Goal: Navigation & Orientation: Understand site structure

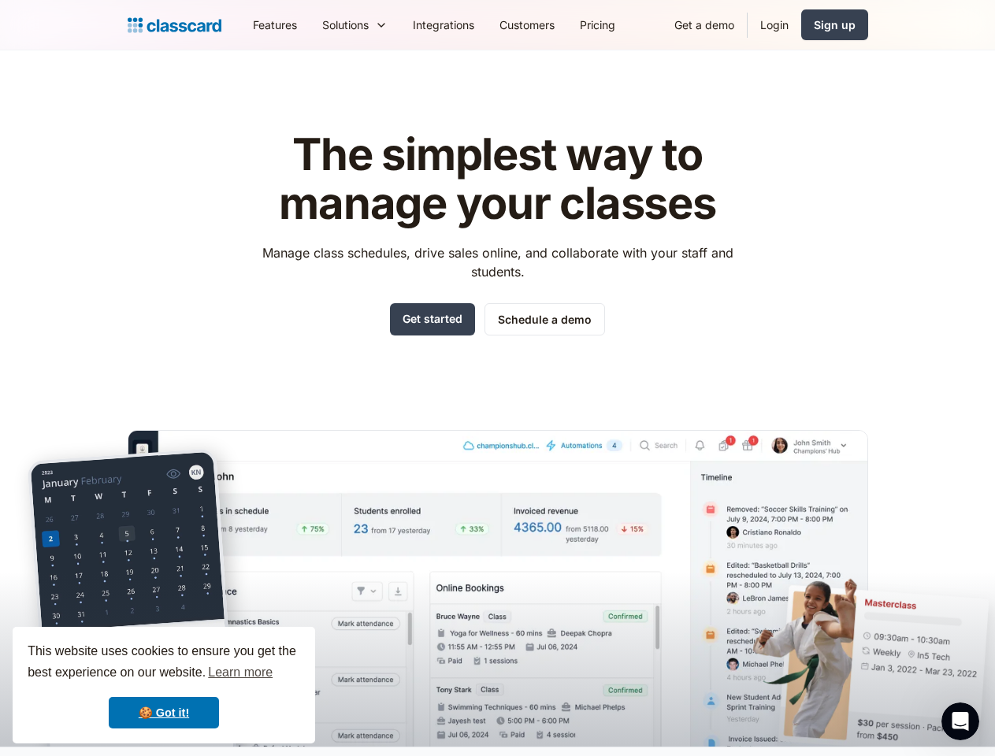
click at [497, 378] on div "The simplest way to manage your classes Manage class schedules, drive sales onl…" at bounding box center [498, 426] width 740 height 641
click at [164, 685] on div "This website uses cookies to ensure you get the best experience on our website.…" at bounding box center [164, 685] width 302 height 117
click at [554, 24] on nav "Features Resources Blog The latest industry news, updates and info. Customer st…" at bounding box center [554, 24] width 628 height 35
click at [310, 24] on div "Solutions Sports academy Swim school Dance studio Gymnastics Music school Marti…" at bounding box center [355, 24] width 91 height 35
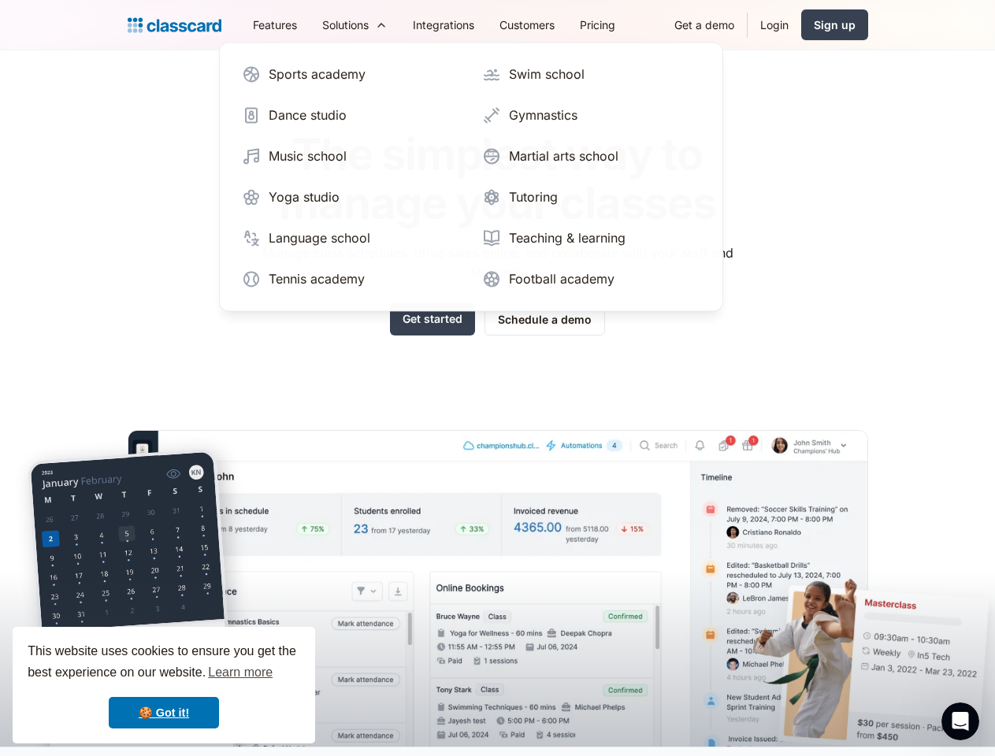
click at [960, 722] on icon "Open Intercom Messenger" at bounding box center [961, 722] width 26 height 26
